Goal: Task Accomplishment & Management: Complete application form

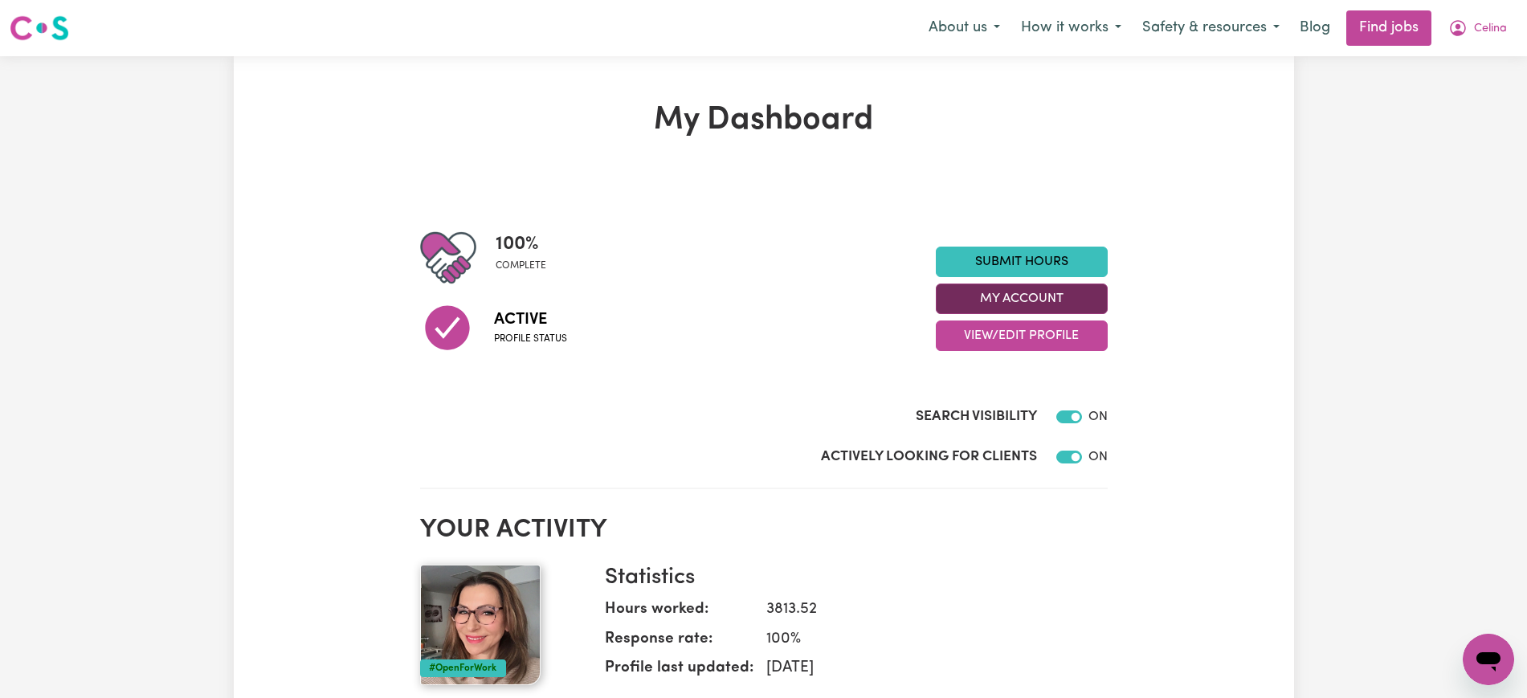
click at [1007, 298] on button "My Account" at bounding box center [1022, 299] width 172 height 31
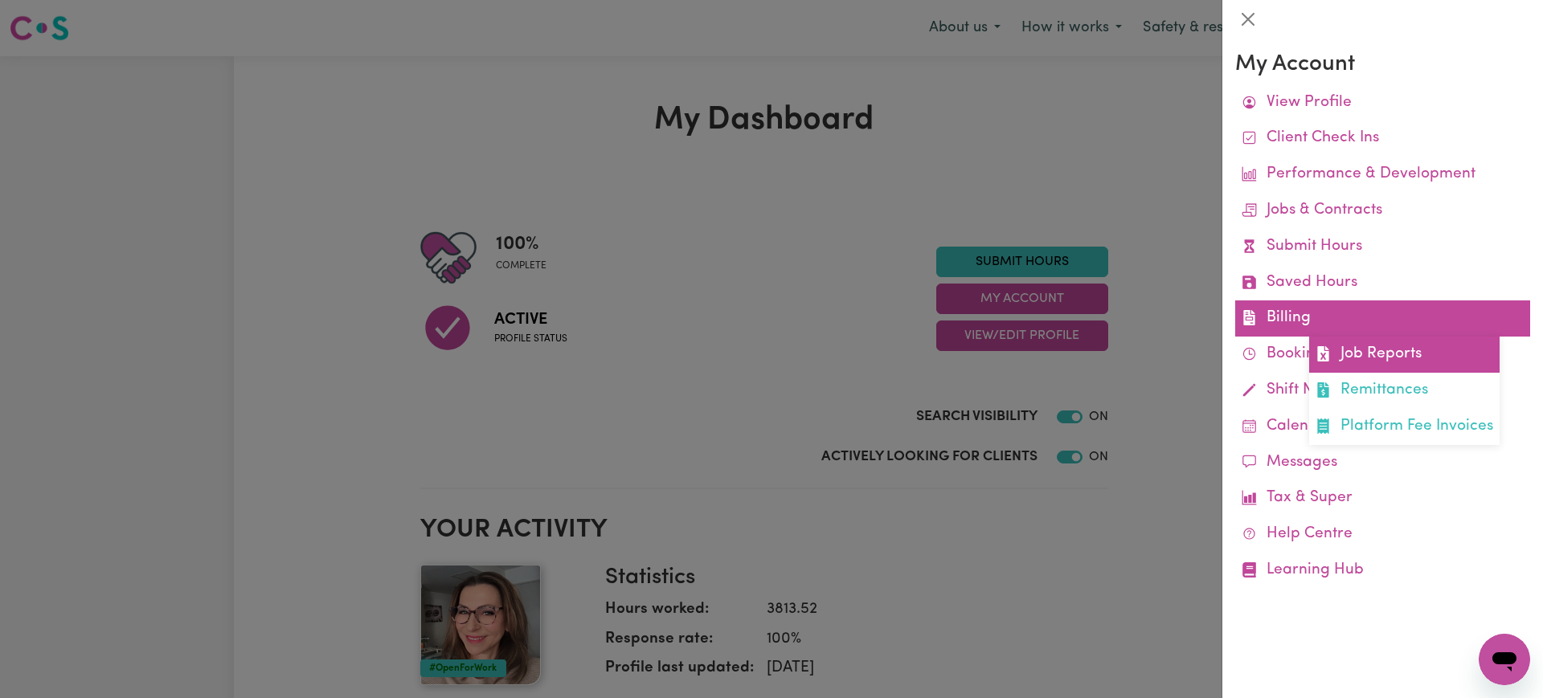
click at [1353, 358] on link "Job Reports" at bounding box center [1404, 355] width 190 height 36
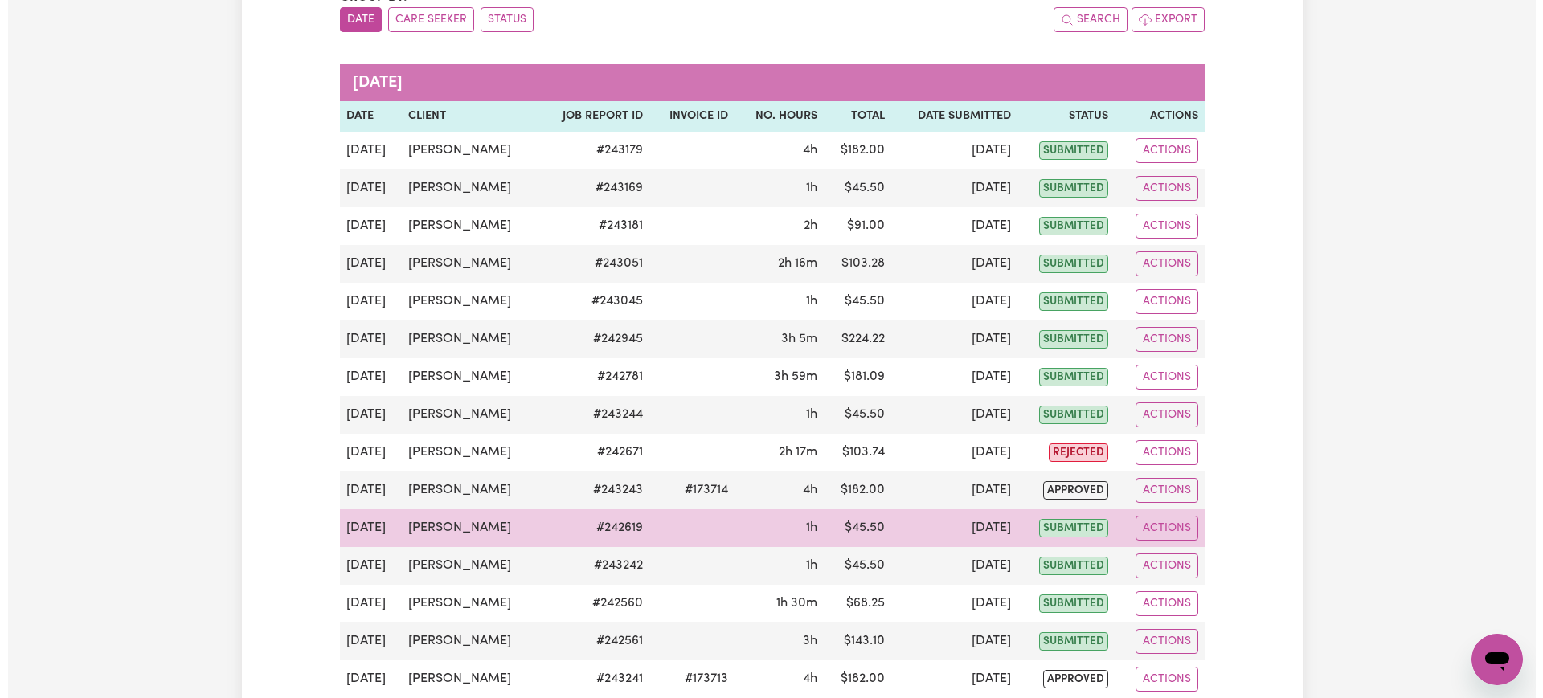
scroll to position [201, 0]
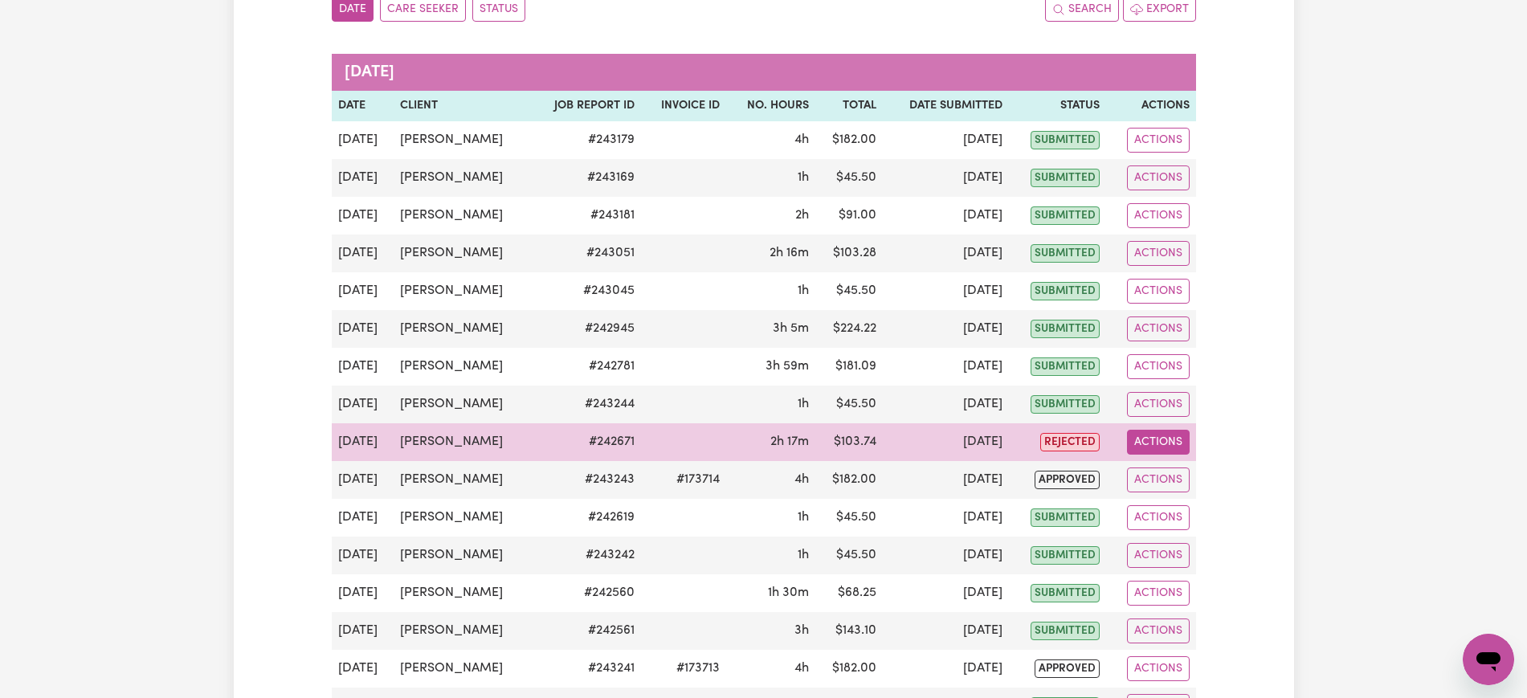
click at [1163, 435] on button "Actions" at bounding box center [1158, 442] width 63 height 25
click at [1174, 472] on link "View Job Report" at bounding box center [1196, 480] width 137 height 32
select select "pm"
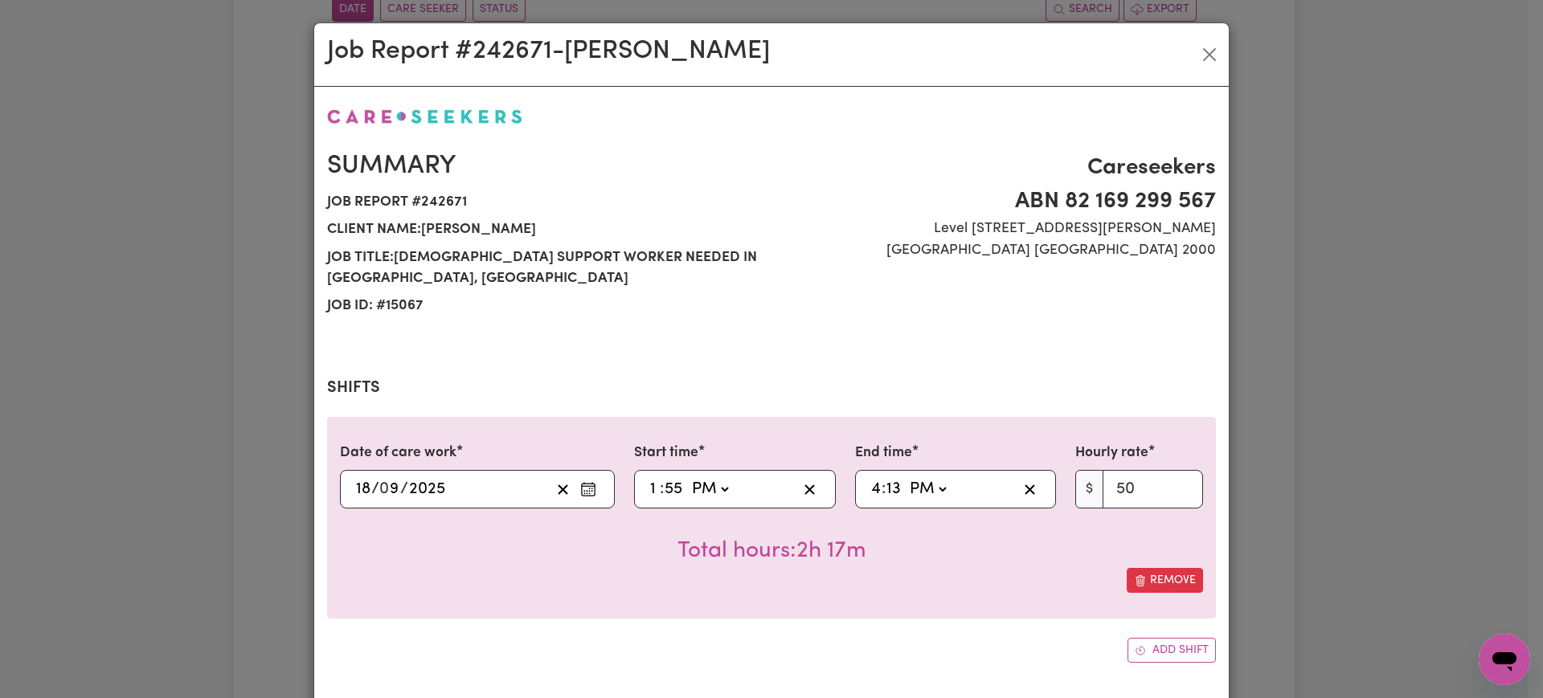
select select "50-Weekday"
click at [649, 477] on input "1" at bounding box center [654, 489] width 10 height 24
type input "14:55"
type input "2"
type input "14:00"
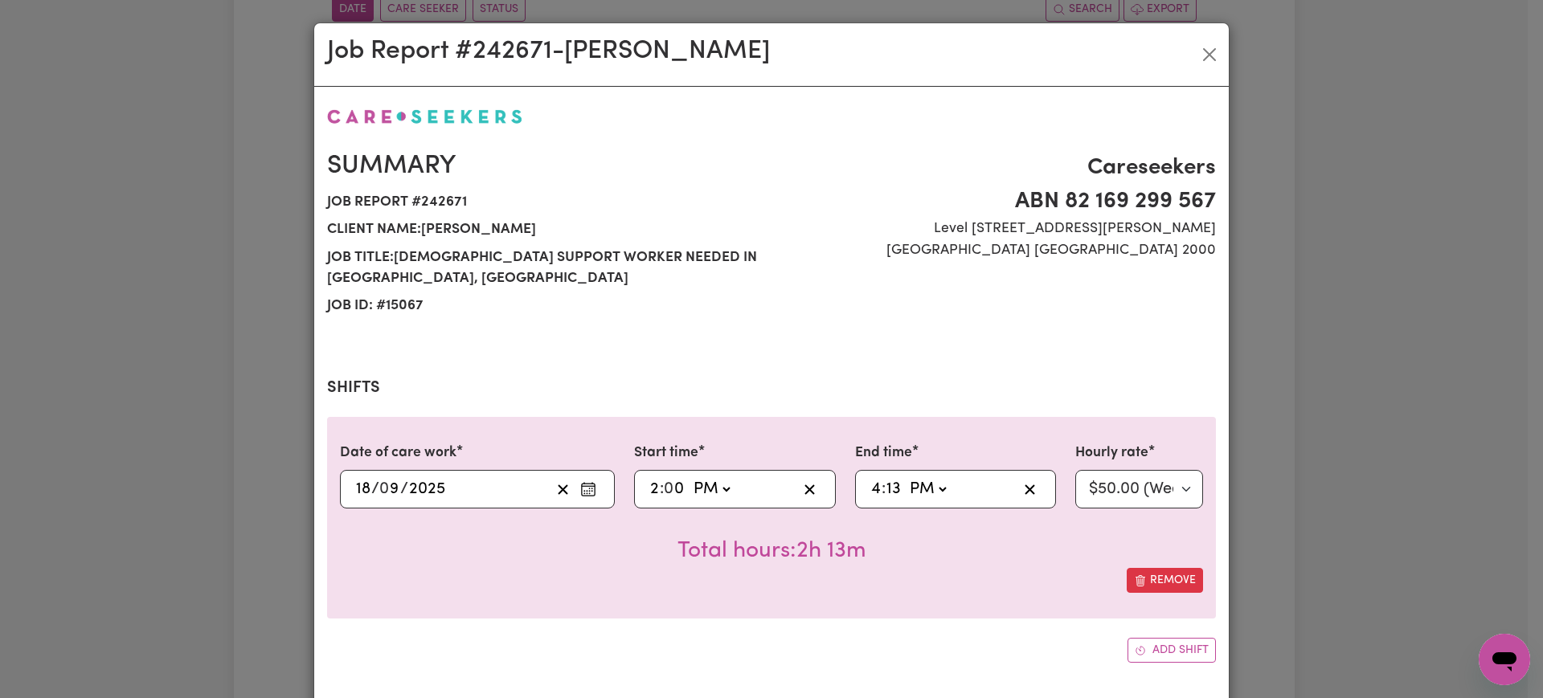
type input "0"
type input "16:00"
type input "0"
click at [975, 568] on div "Remove" at bounding box center [771, 580] width 863 height 25
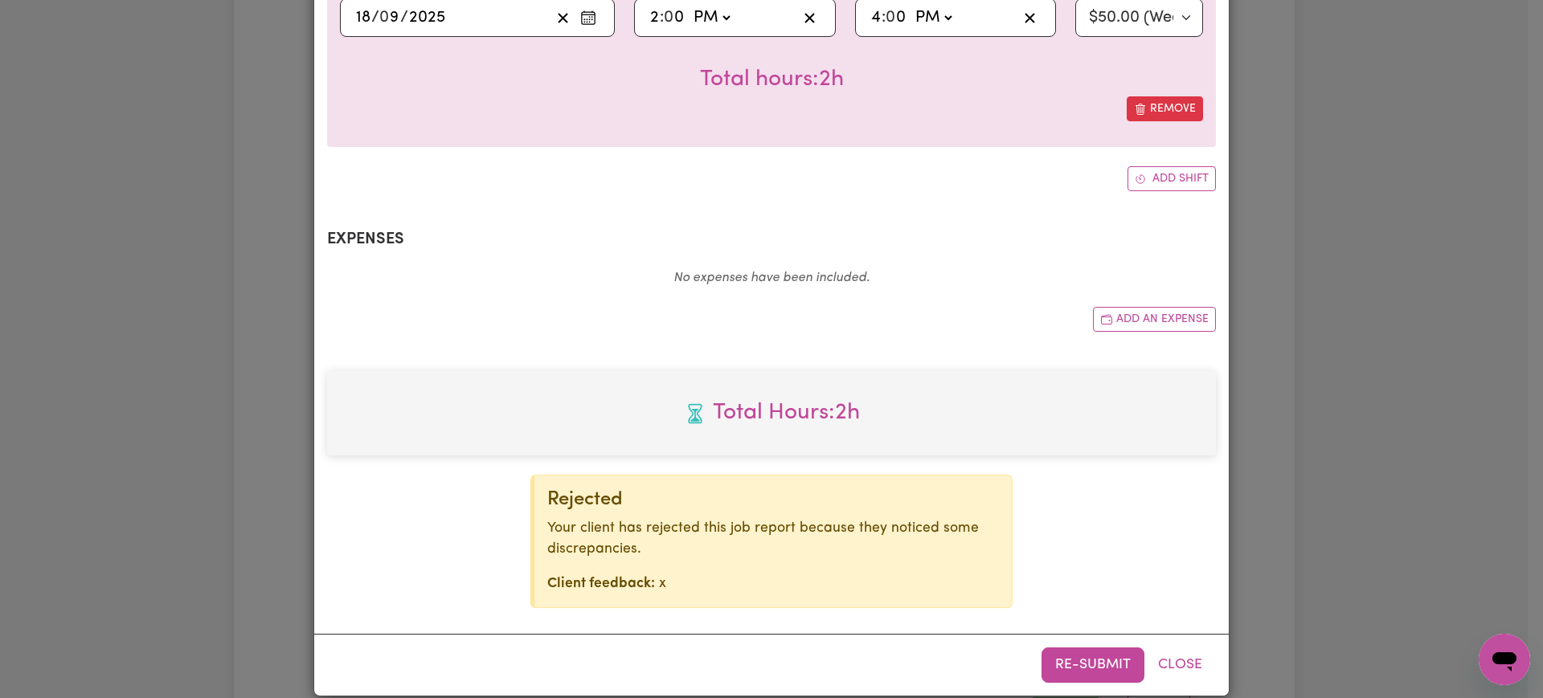
click at [1068, 648] on button "Re-submit" at bounding box center [1092, 665] width 103 height 35
click at [1408, 427] on div "Job Report # 242671 - Graham White Summary Job report # 242671 Client name: Gra…" at bounding box center [771, 349] width 1543 height 698
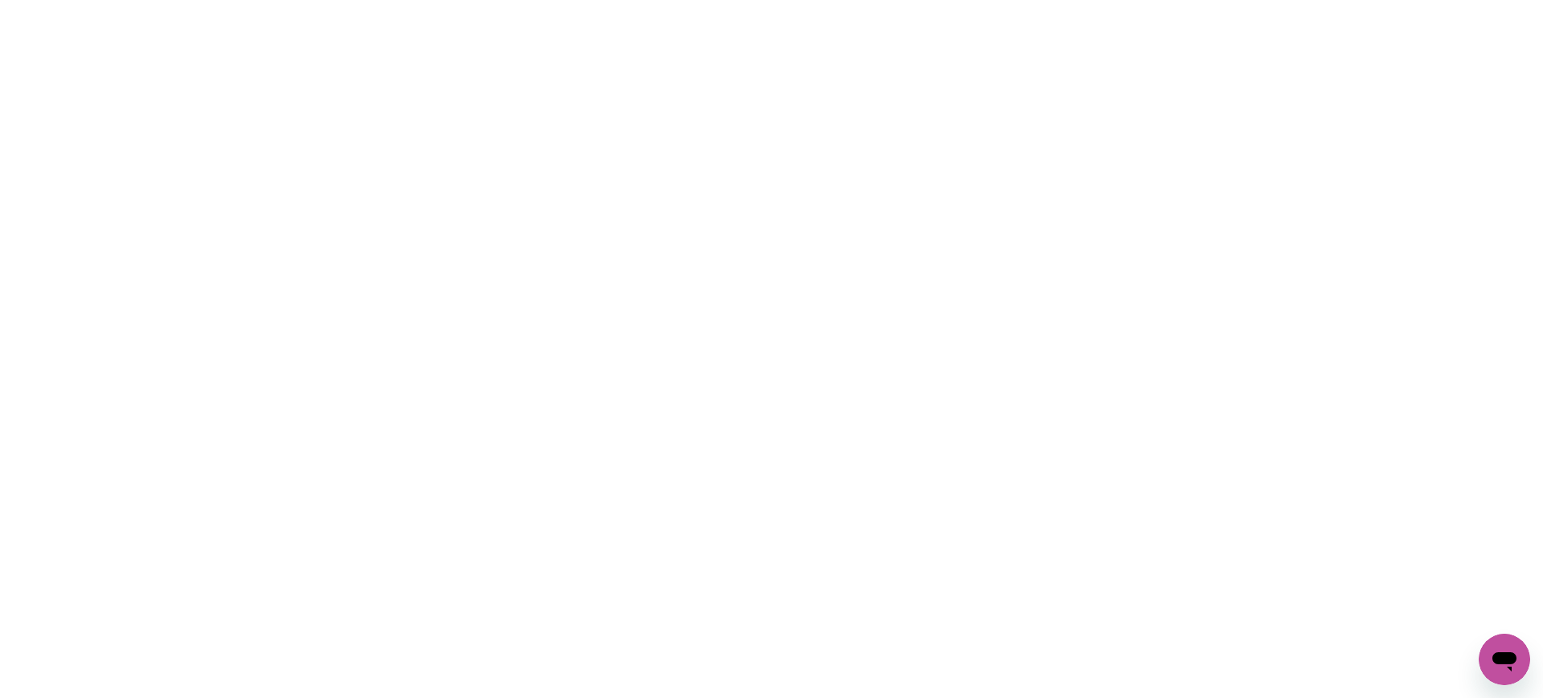
scroll to position [0, 0]
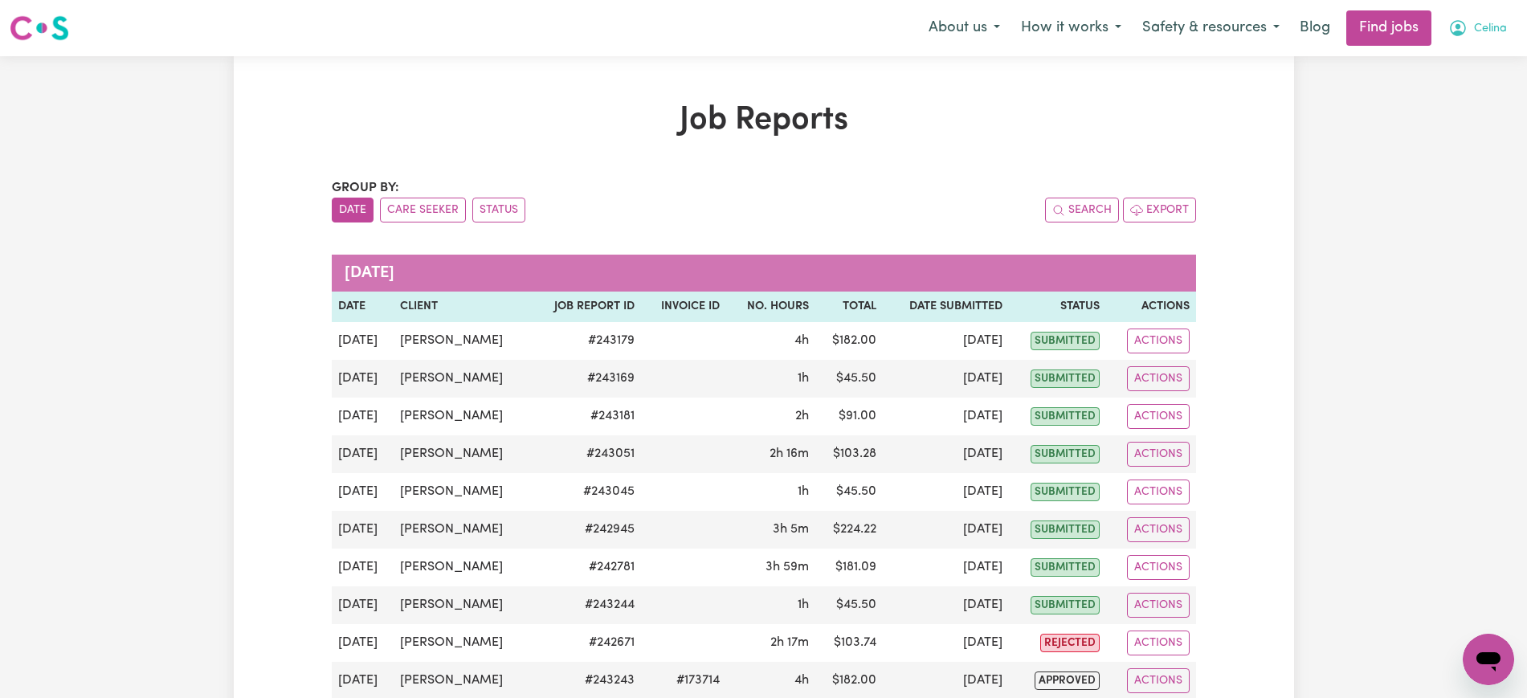
click at [1473, 15] on button "Celina" at bounding box center [1478, 28] width 80 height 34
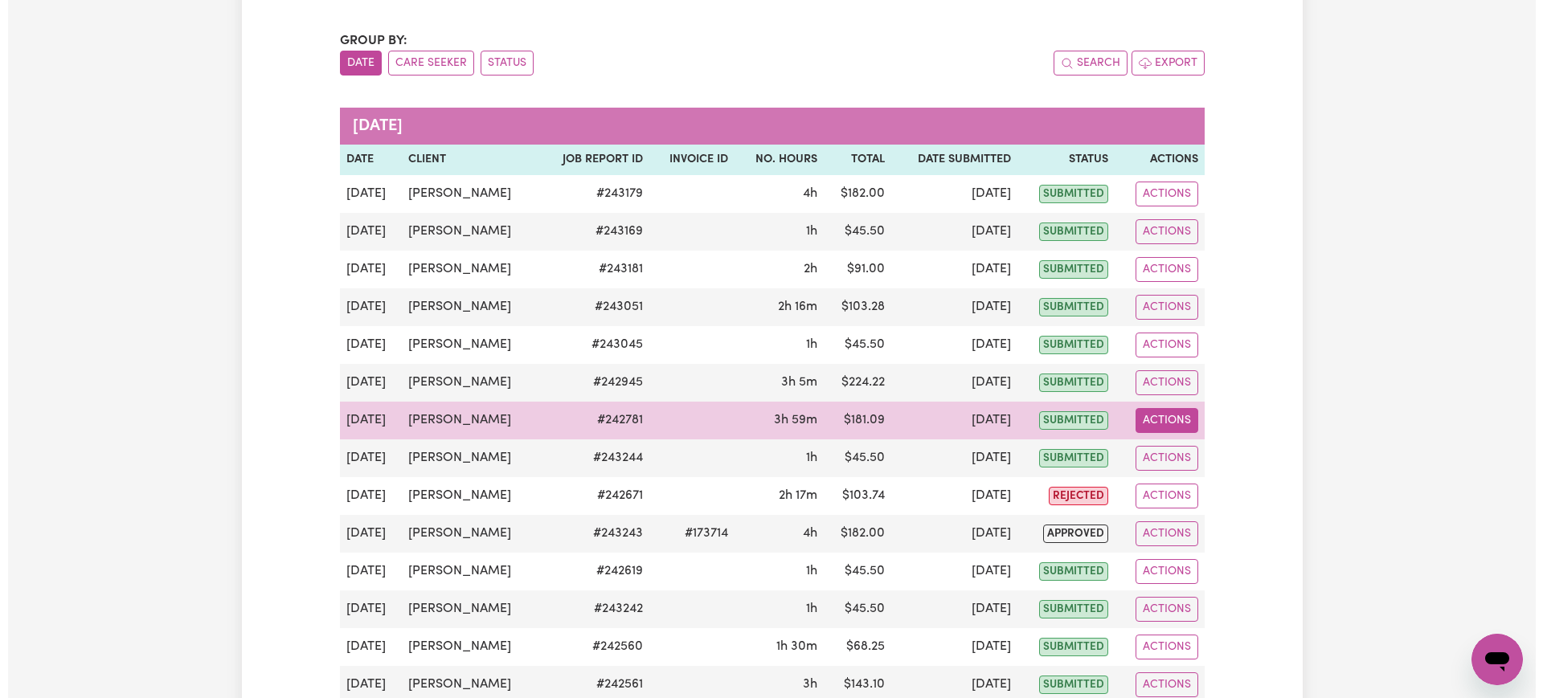
scroll to position [201, 0]
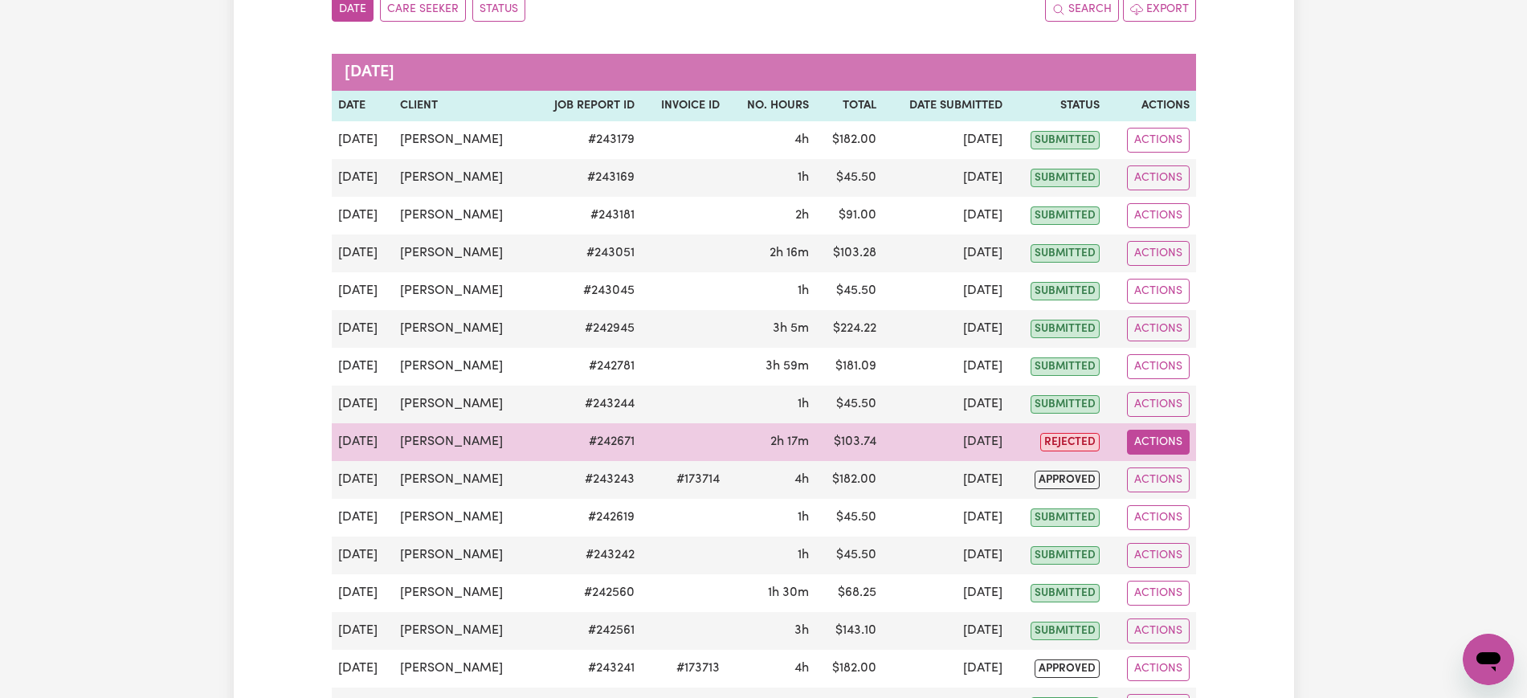
click at [1169, 445] on button "Actions" at bounding box center [1158, 442] width 63 height 25
click at [1185, 480] on link "View Job Report" at bounding box center [1196, 480] width 137 height 32
select select "pm"
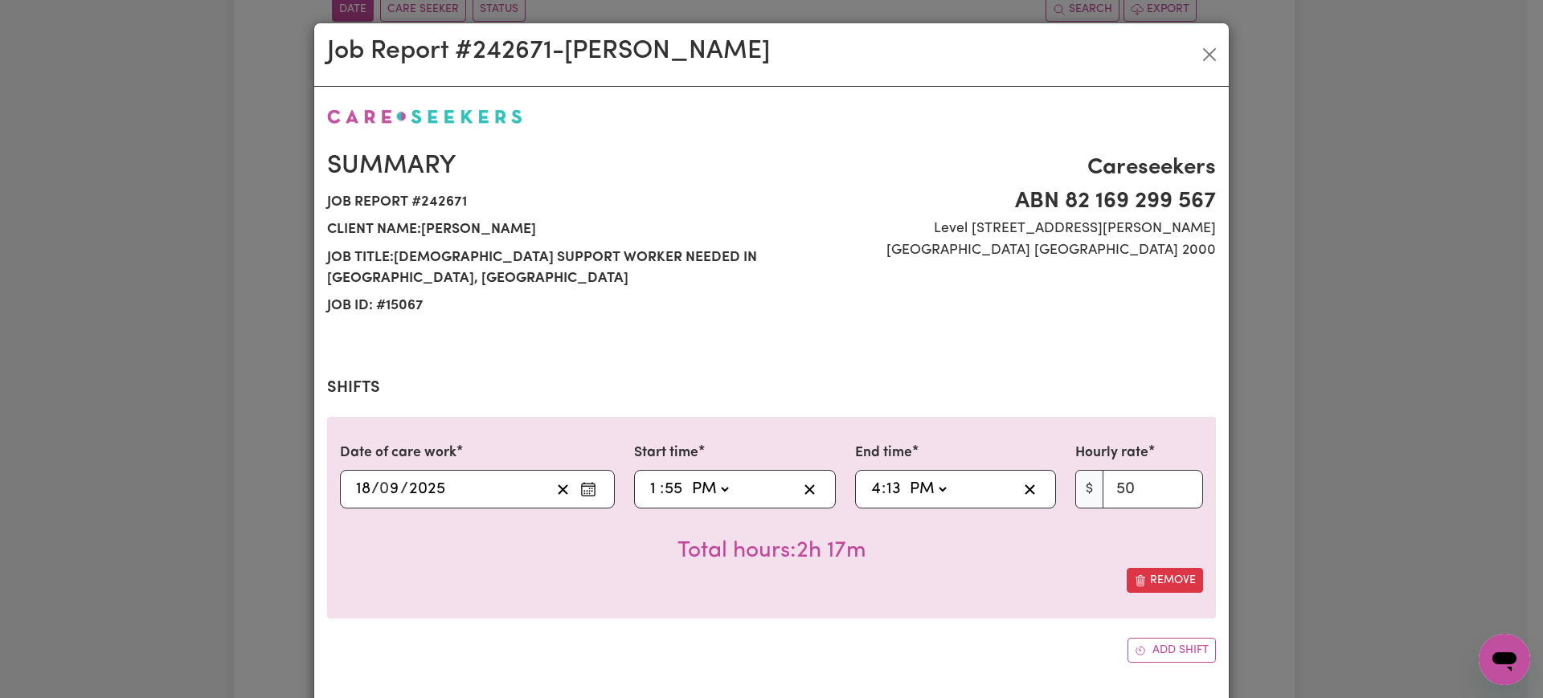
select select "50-Weekday"
click at [649, 477] on input "1" at bounding box center [654, 489] width 10 height 24
type input "14:55"
type input "2"
type input "14:00"
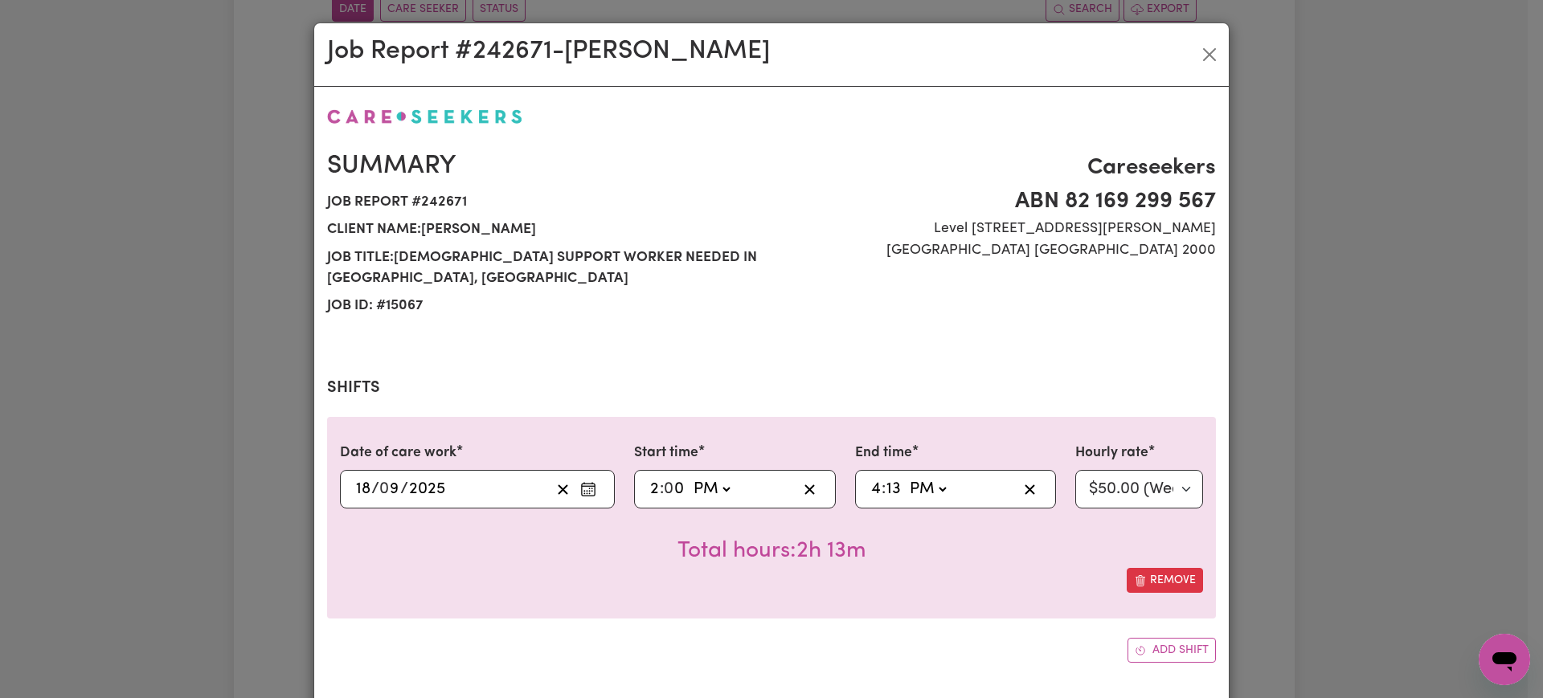
type input "0"
type input "16:00"
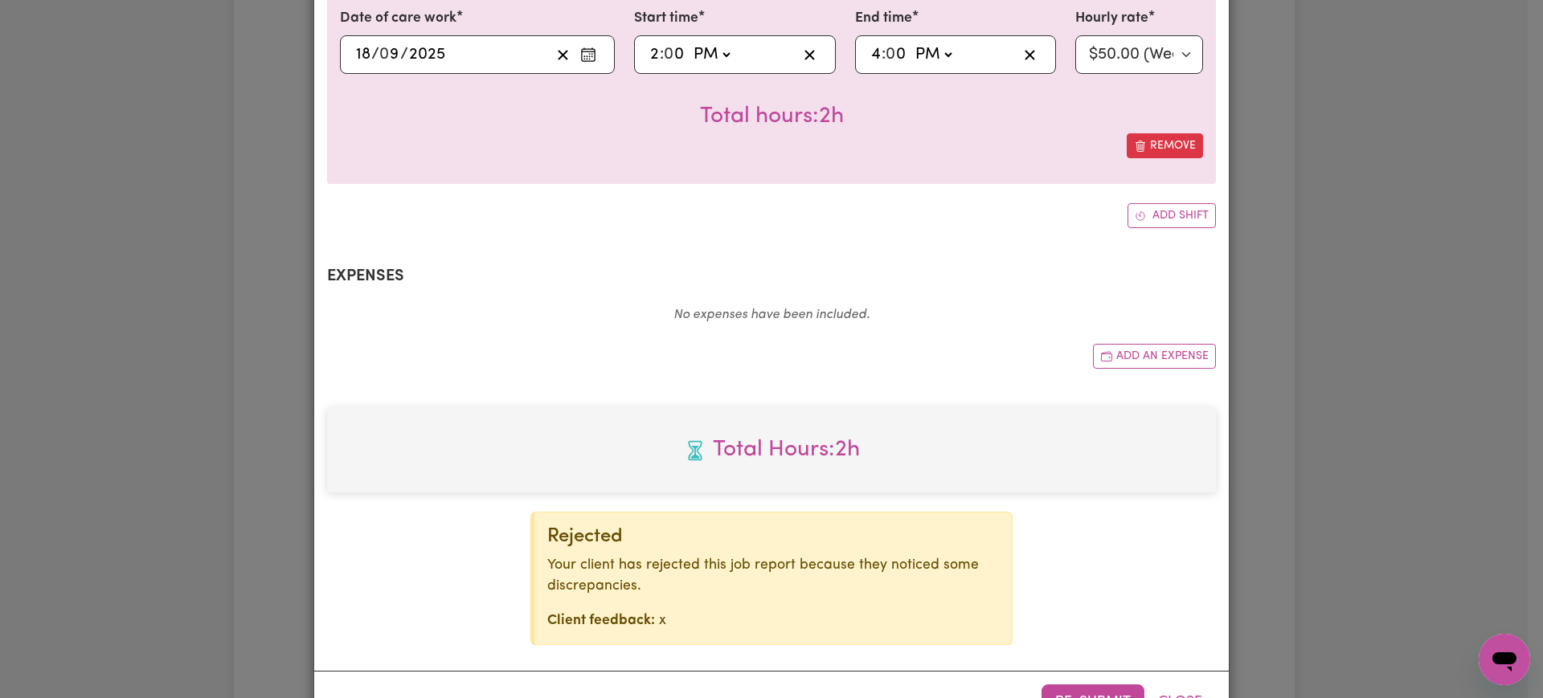
scroll to position [461, 0]
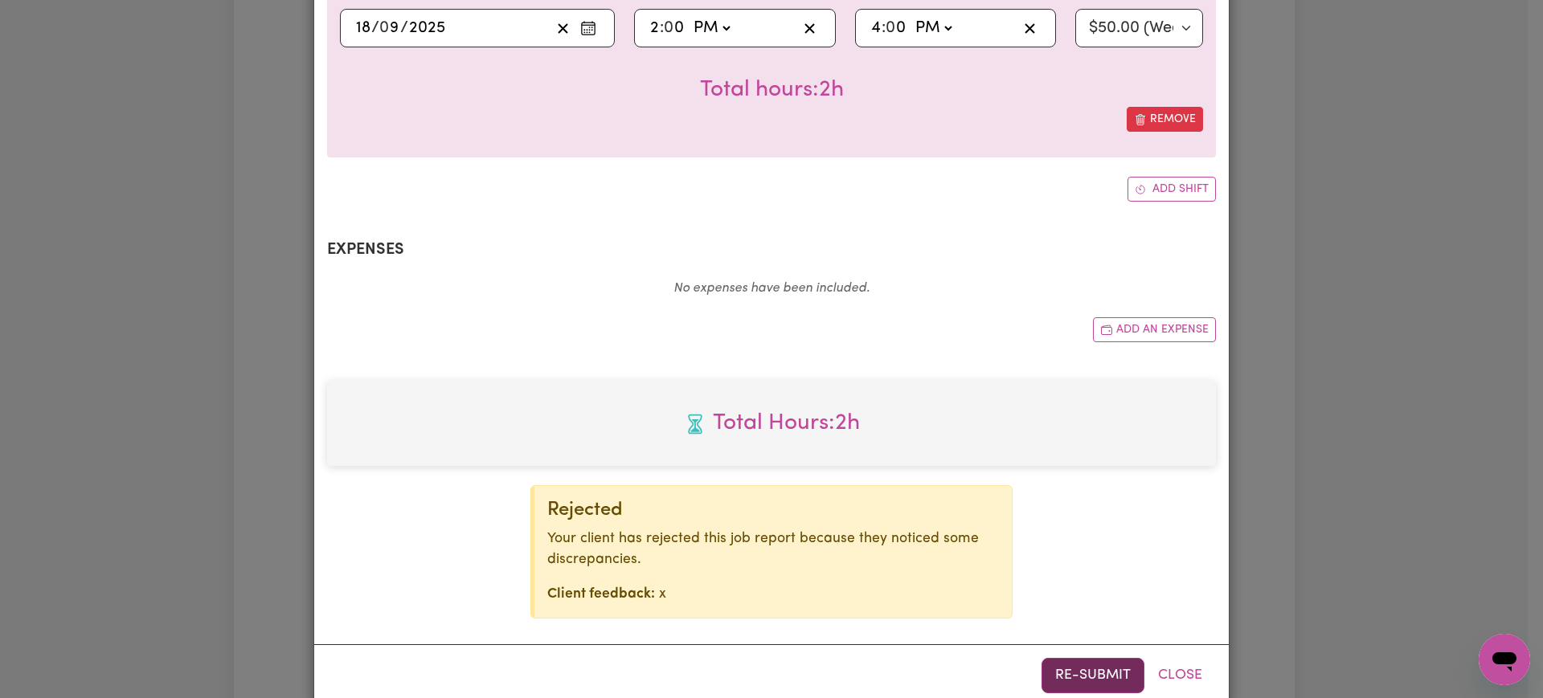
type input "0"
click at [1088, 658] on button "Re-submit" at bounding box center [1092, 675] width 103 height 35
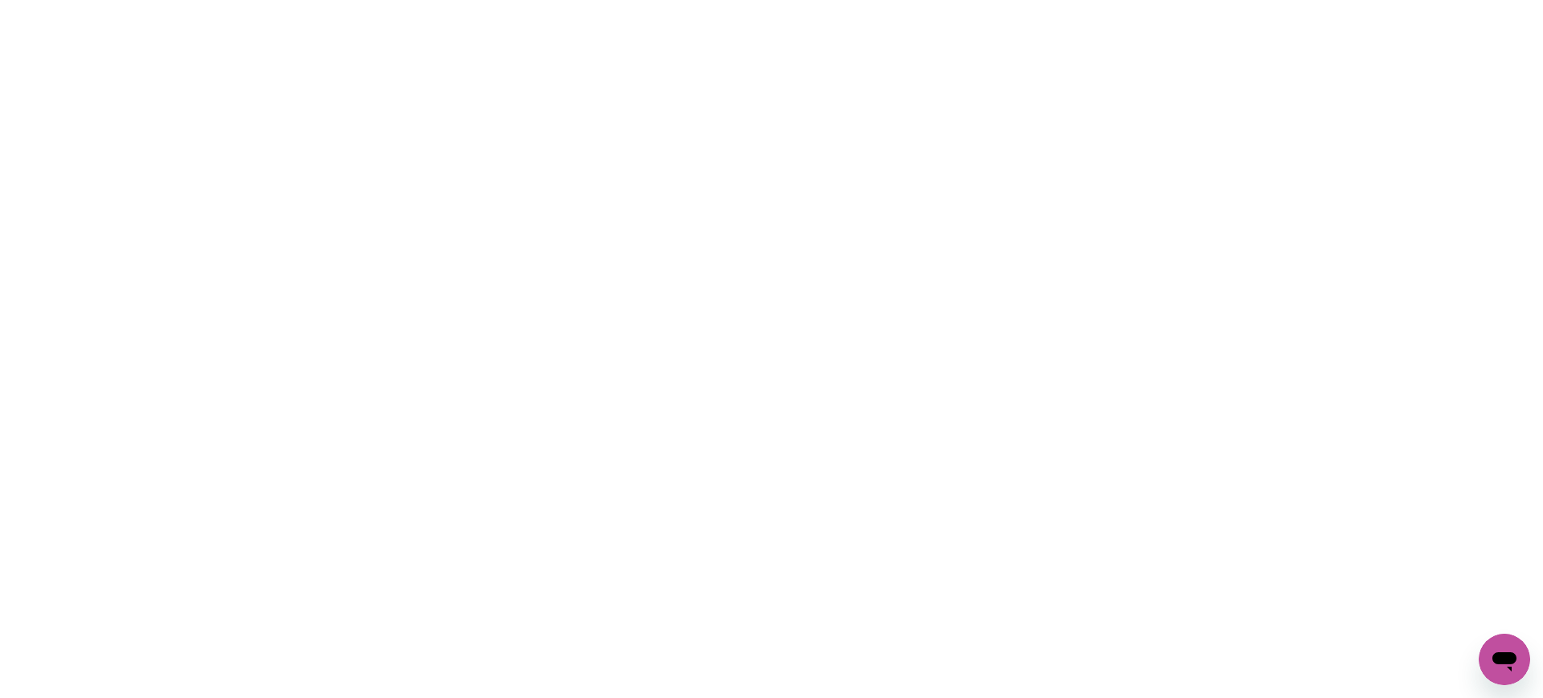
scroll to position [0, 0]
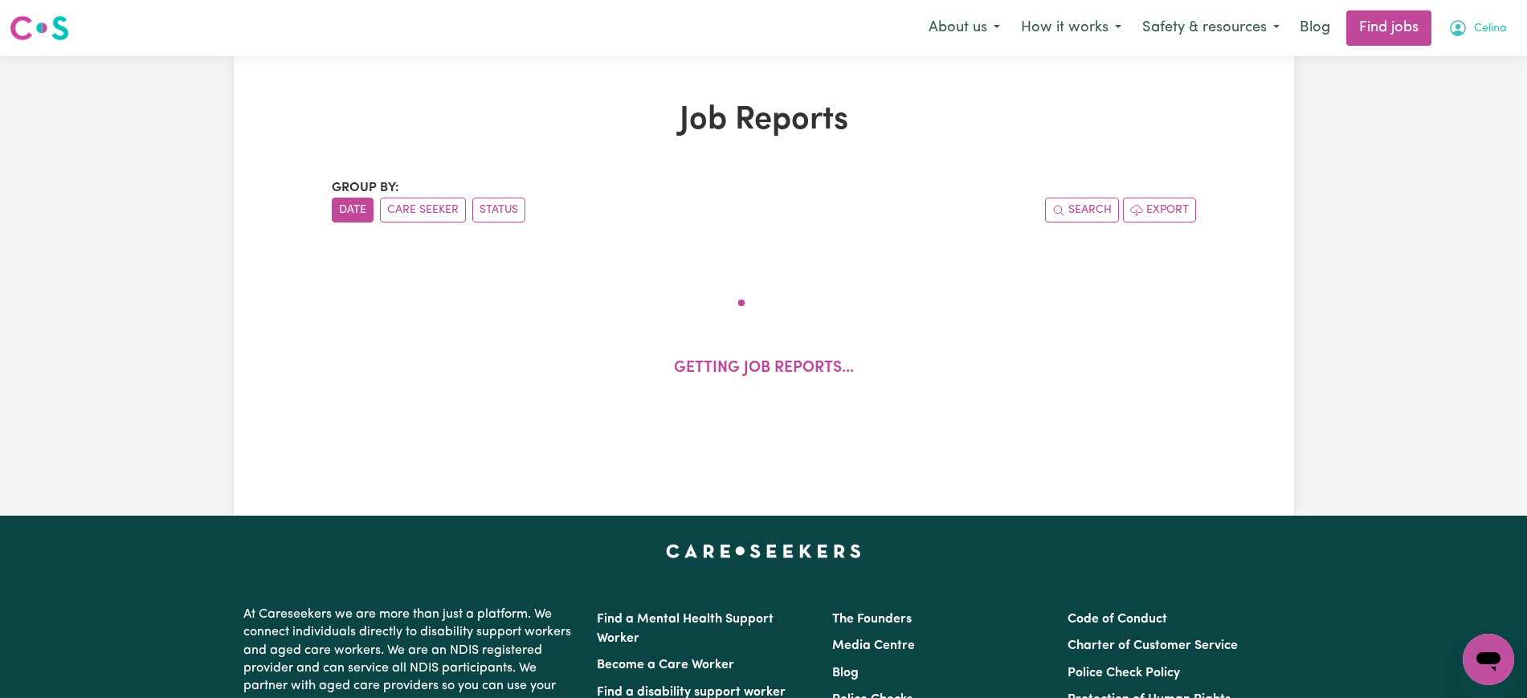
click at [1481, 29] on span "Celina" at bounding box center [1490, 29] width 33 height 18
click at [1444, 121] on link "Logout" at bounding box center [1453, 123] width 127 height 31
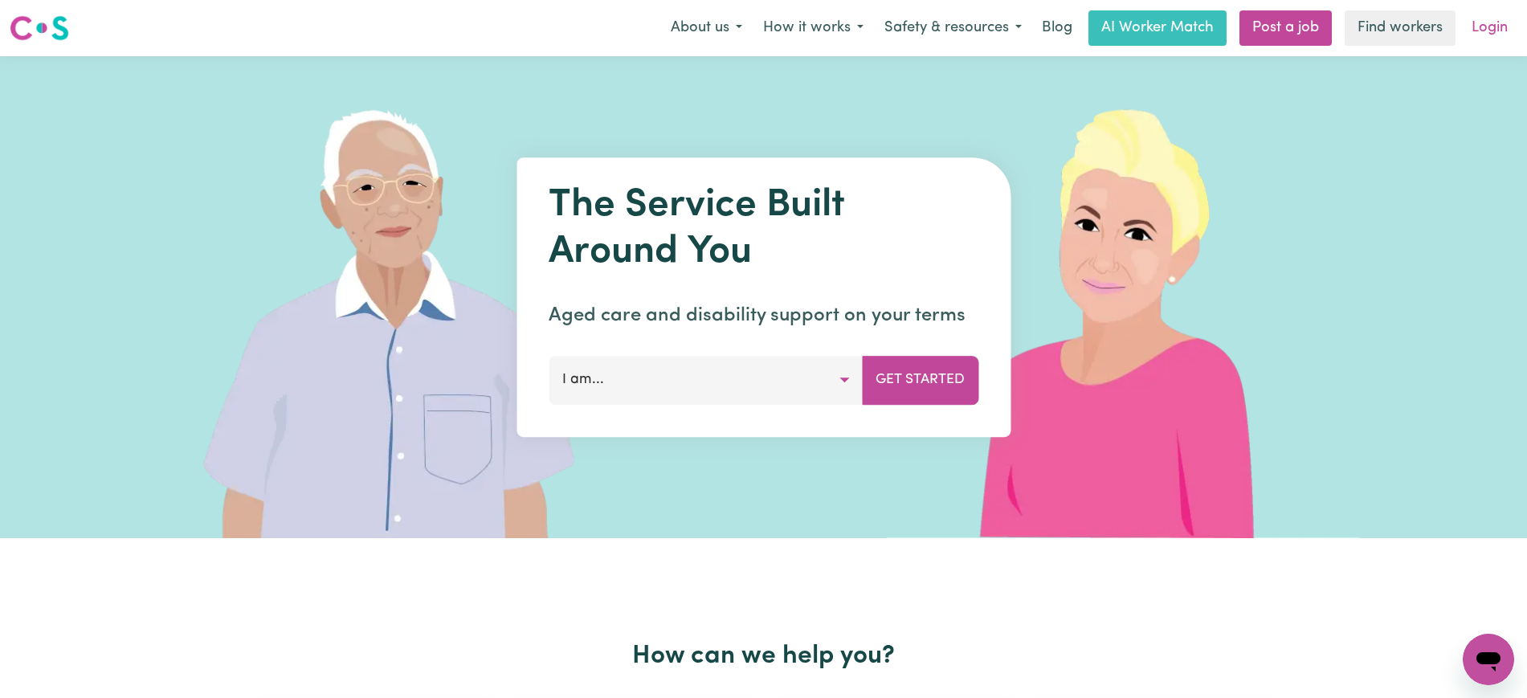
click at [1486, 36] on link "Login" at bounding box center [1489, 27] width 55 height 35
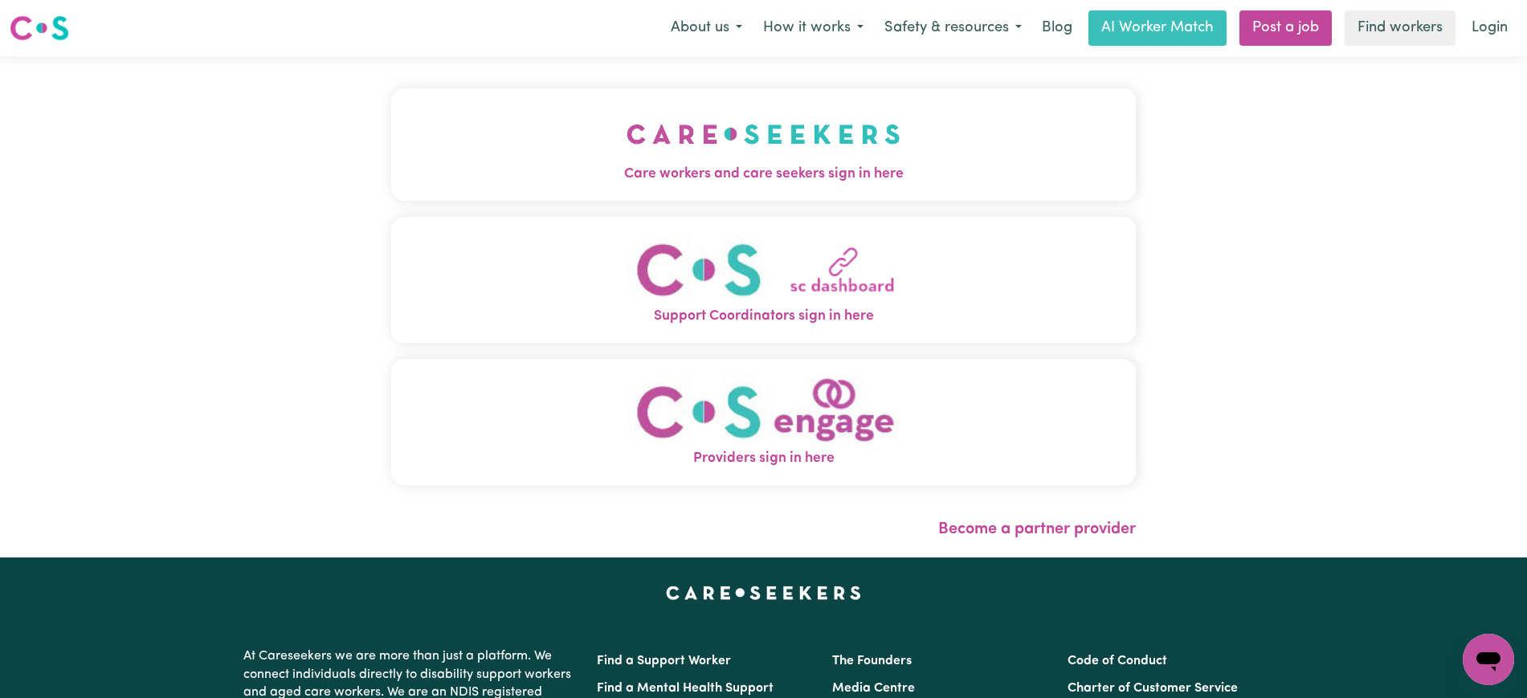
click at [748, 153] on img "Care workers and care seekers sign in here" at bounding box center [764, 133] width 274 height 59
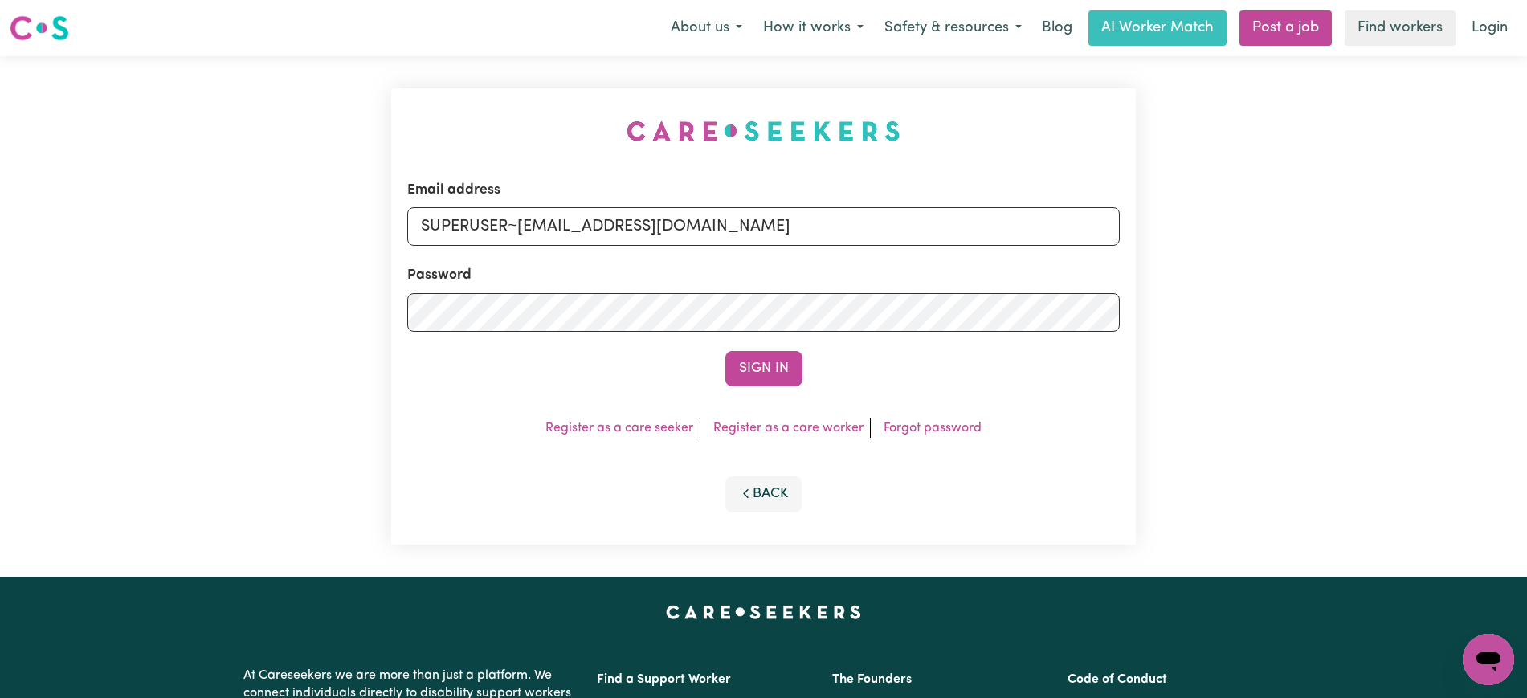
click at [434, 109] on div "Email address SUPERUSER~cellina.west@gmail.com Password Sign In Register as a c…" at bounding box center [764, 316] width 764 height 521
drag, startPoint x: 519, startPoint y: 231, endPoint x: 1252, endPoint y: 230, distance: 733.5
click at [1252, 230] on div "Email address SUPERUSER~cellina.west@gmail.com Password Sign In Register as a c…" at bounding box center [763, 316] width 1527 height 521
type input "superuser~PwiJE@yahoo.com"
click at [725, 351] on button "Sign In" at bounding box center [763, 368] width 77 height 35
